Goal: Transaction & Acquisition: Purchase product/service

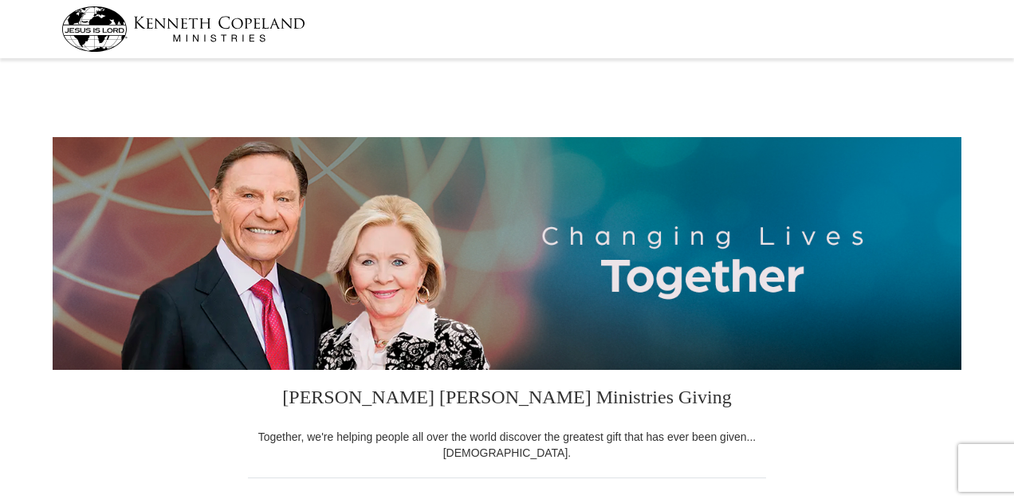
select select "CA"
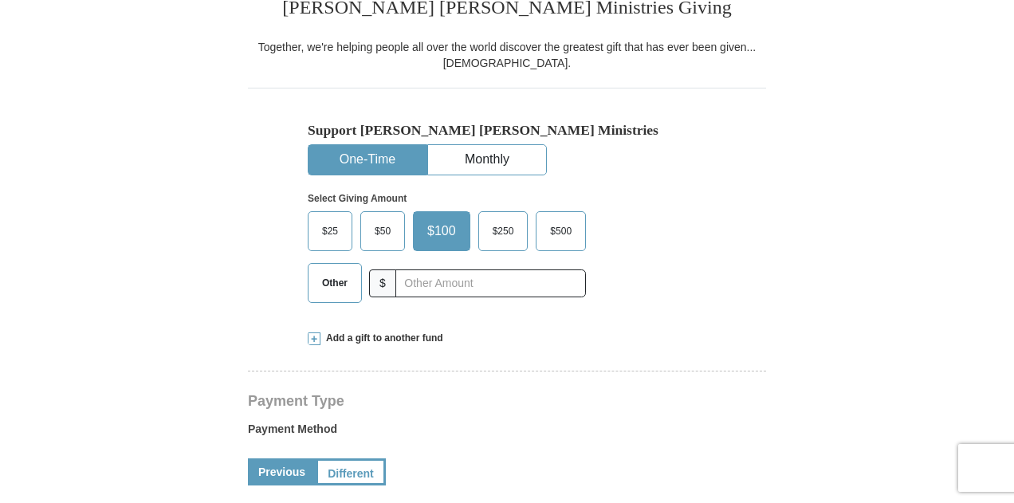
scroll to position [414, 0]
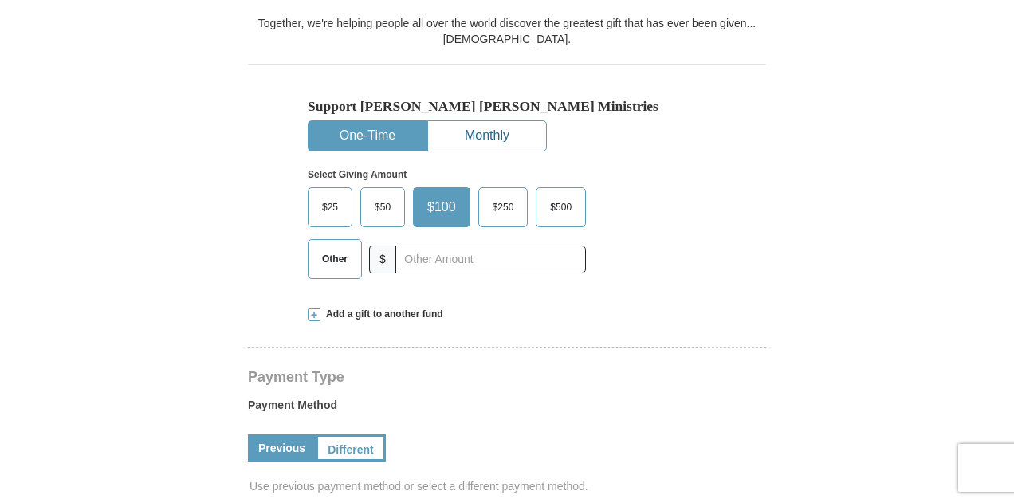
click at [481, 134] on button "Monthly" at bounding box center [487, 135] width 118 height 29
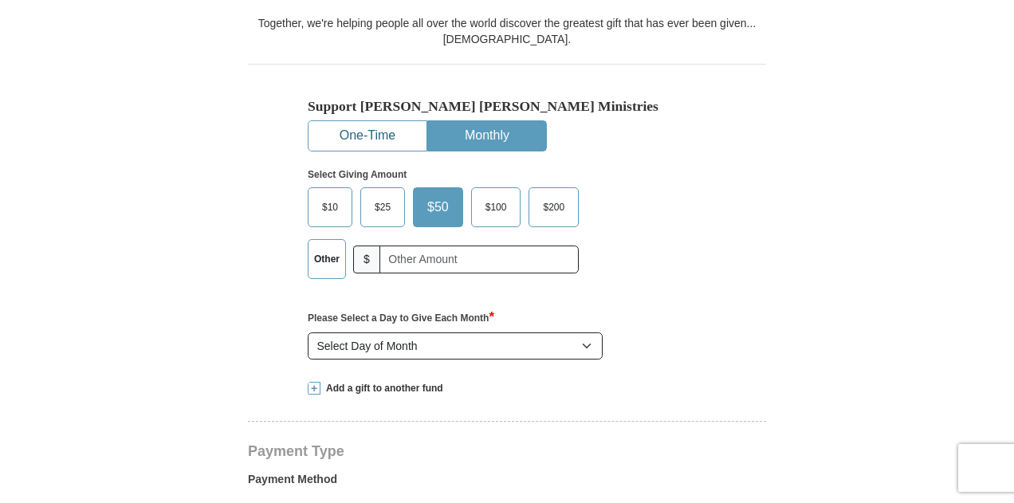
click at [373, 133] on button "One-Time" at bounding box center [367, 135] width 118 height 29
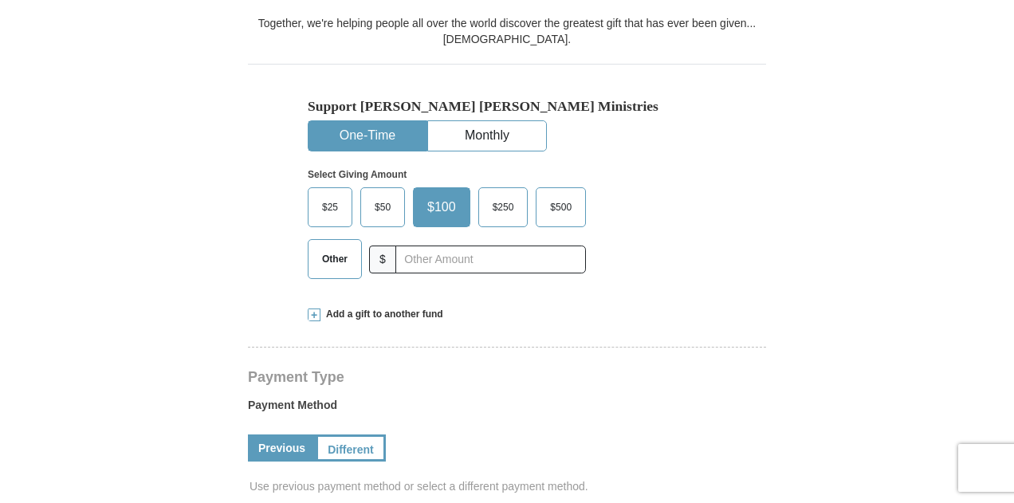
click at [323, 205] on span "$25" at bounding box center [330, 207] width 32 height 24
click at [0, 0] on input "$25" at bounding box center [0, 0] width 0 height 0
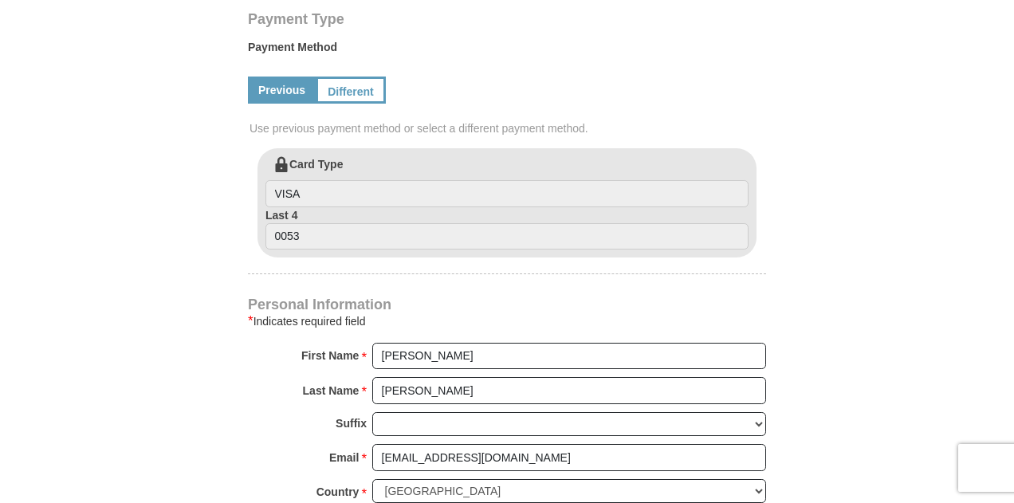
scroll to position [775, 0]
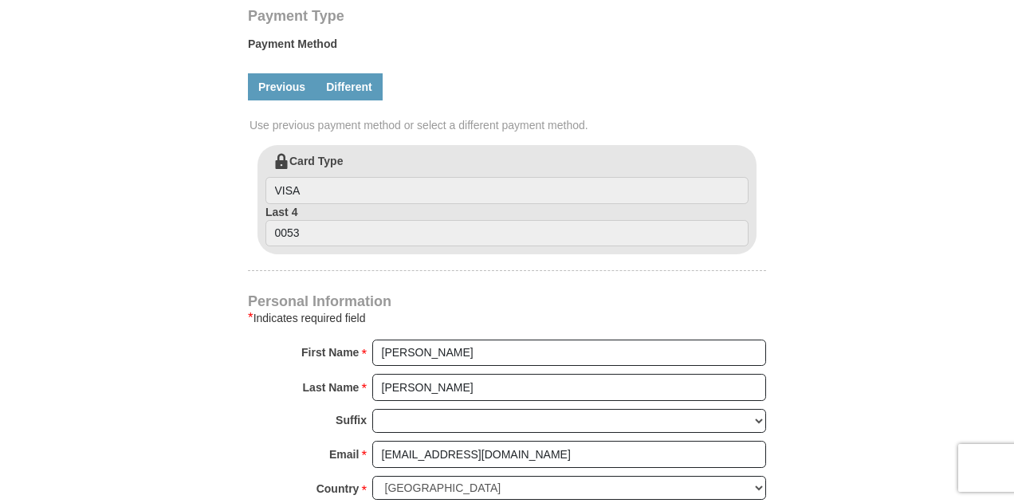
click at [353, 85] on link "Different" at bounding box center [349, 86] width 67 height 27
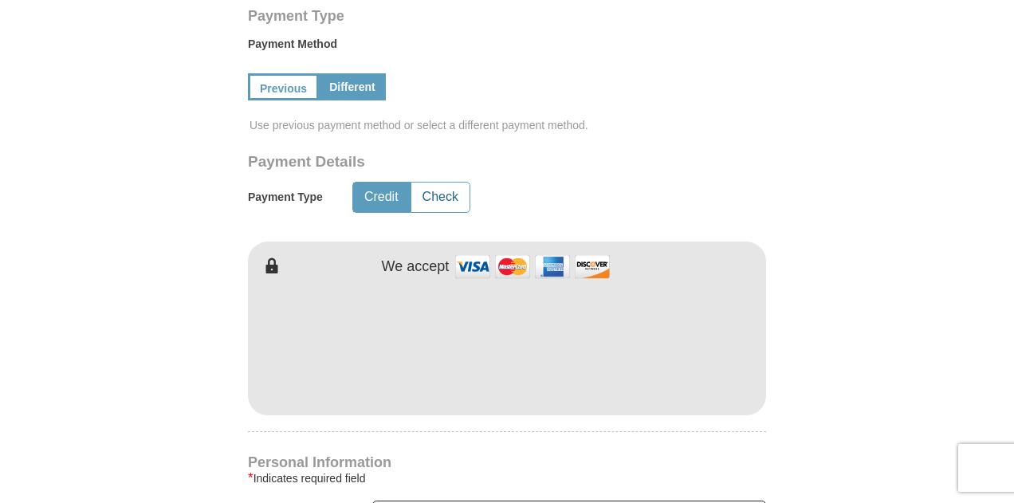
click at [442, 198] on button "Check" at bounding box center [440, 197] width 58 height 29
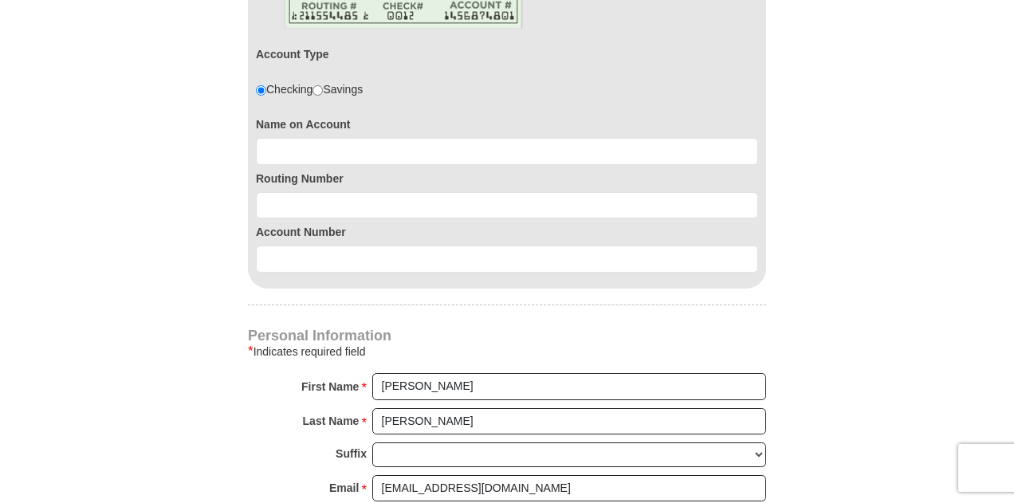
scroll to position [660, 0]
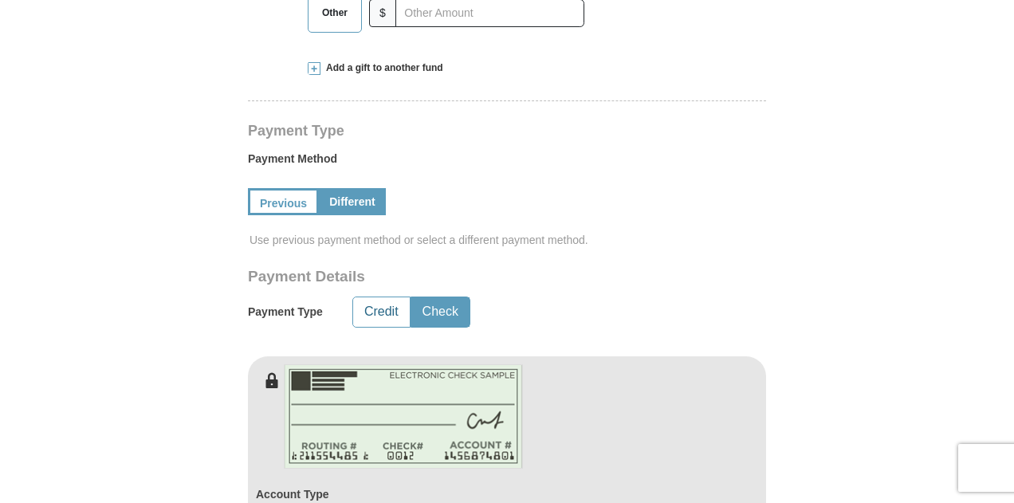
click at [380, 315] on button "Credit" at bounding box center [381, 311] width 57 height 29
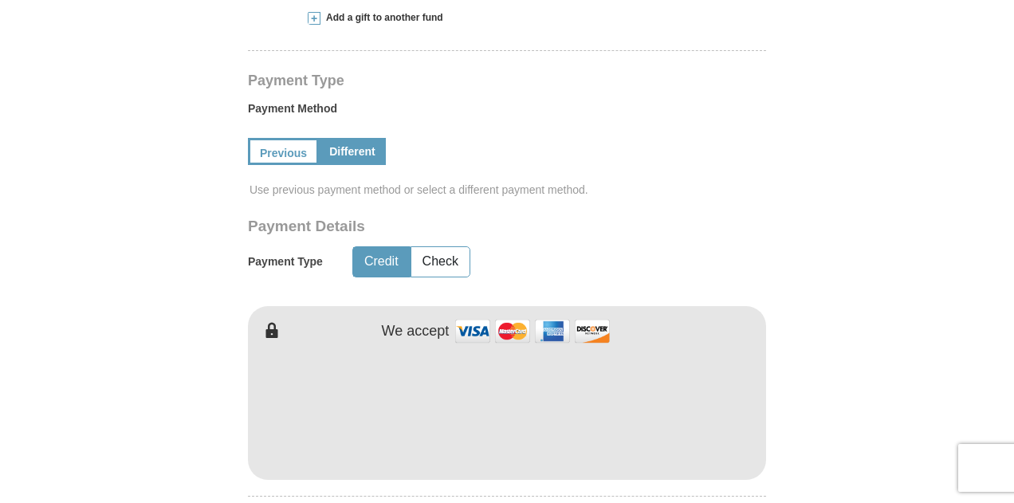
scroll to position [701, 0]
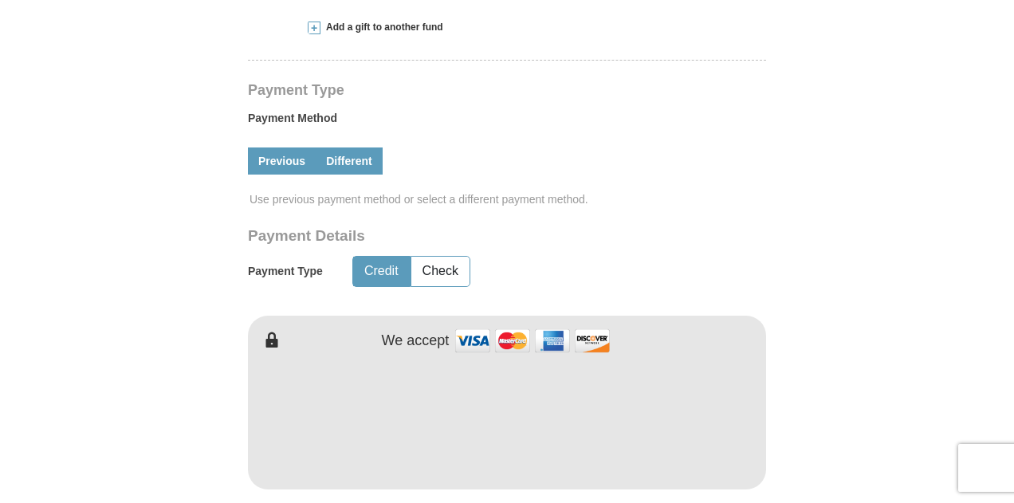
click at [275, 159] on link "Previous" at bounding box center [282, 160] width 68 height 27
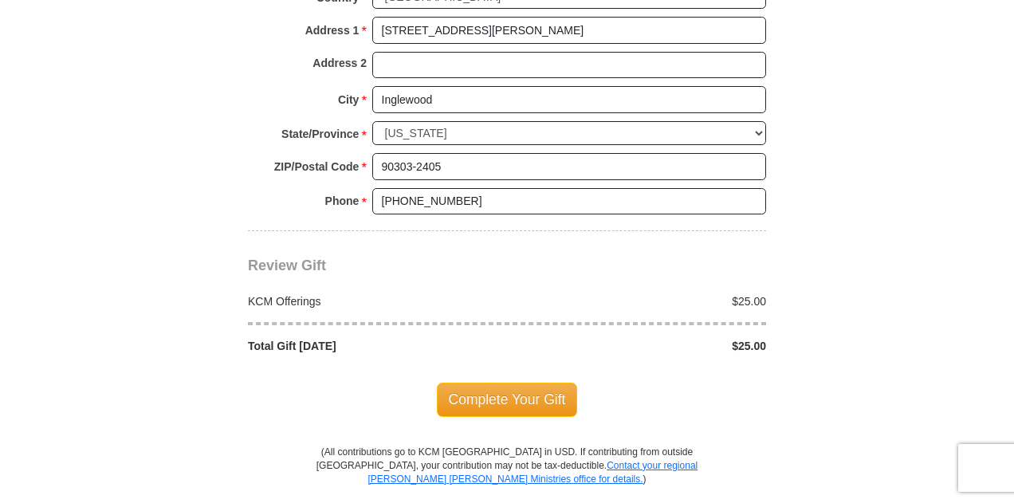
scroll to position [1280, 0]
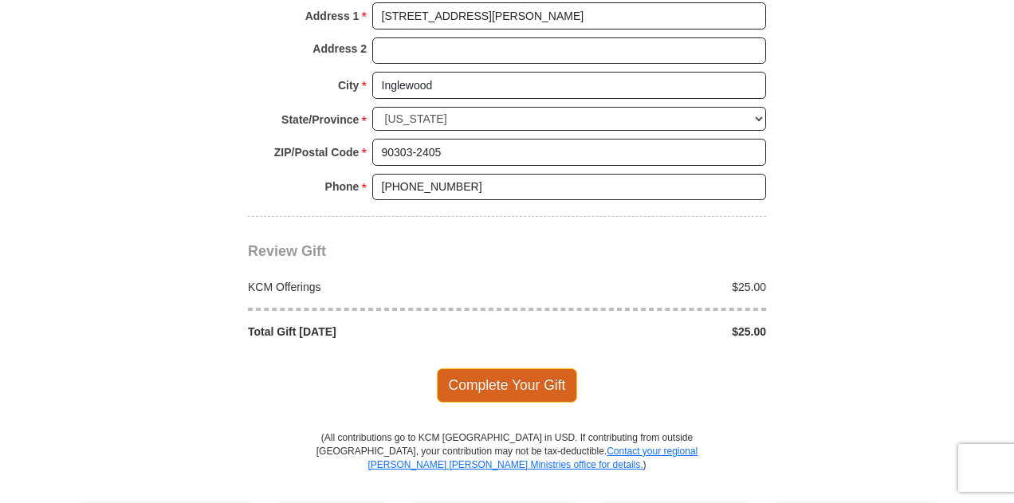
click at [496, 376] on span "Complete Your Gift" at bounding box center [507, 384] width 141 height 33
